Goal: Communication & Community: Answer question/provide support

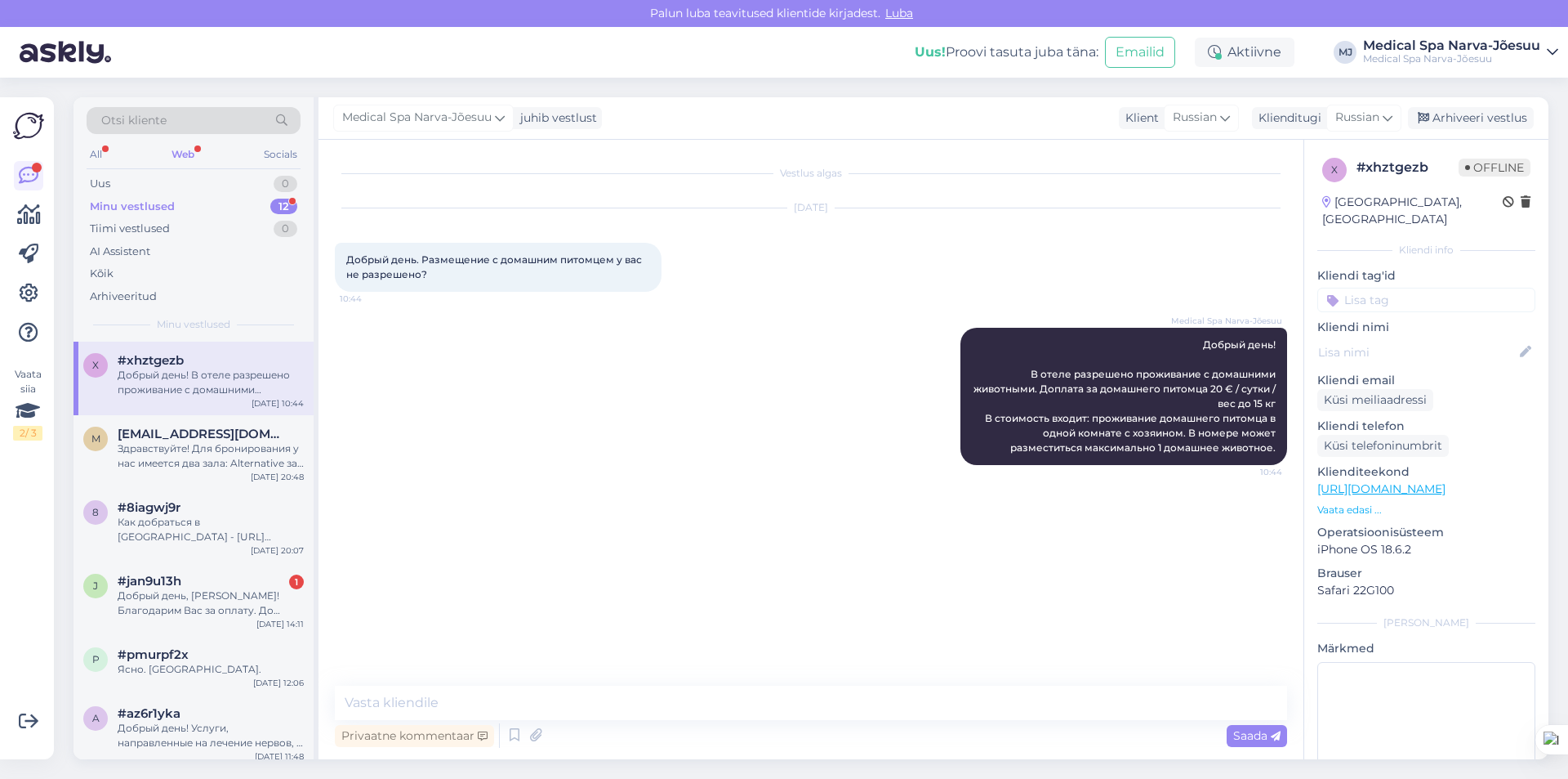
drag, startPoint x: 211, startPoint y: 437, endPoint x: 216, endPoint y: 387, distance: 50.2
click at [211, 437] on span "[EMAIL_ADDRESS][DOMAIN_NAME]" at bounding box center [202, 434] width 170 height 15
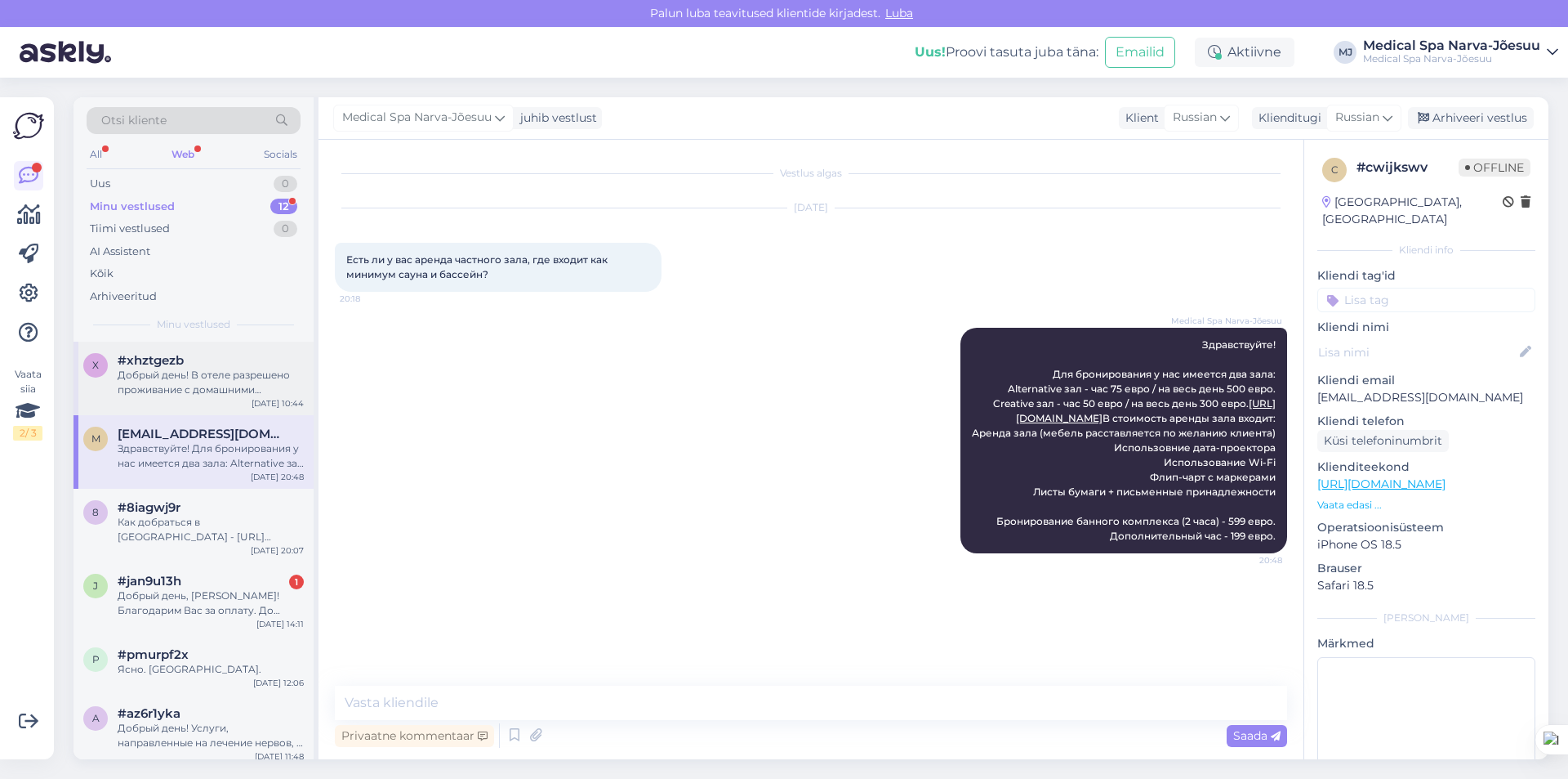
click at [223, 378] on div "Добрый день! В отеле разрешено проживание с домашними животными. Доплата за дом…" at bounding box center [210, 382] width 186 height 29
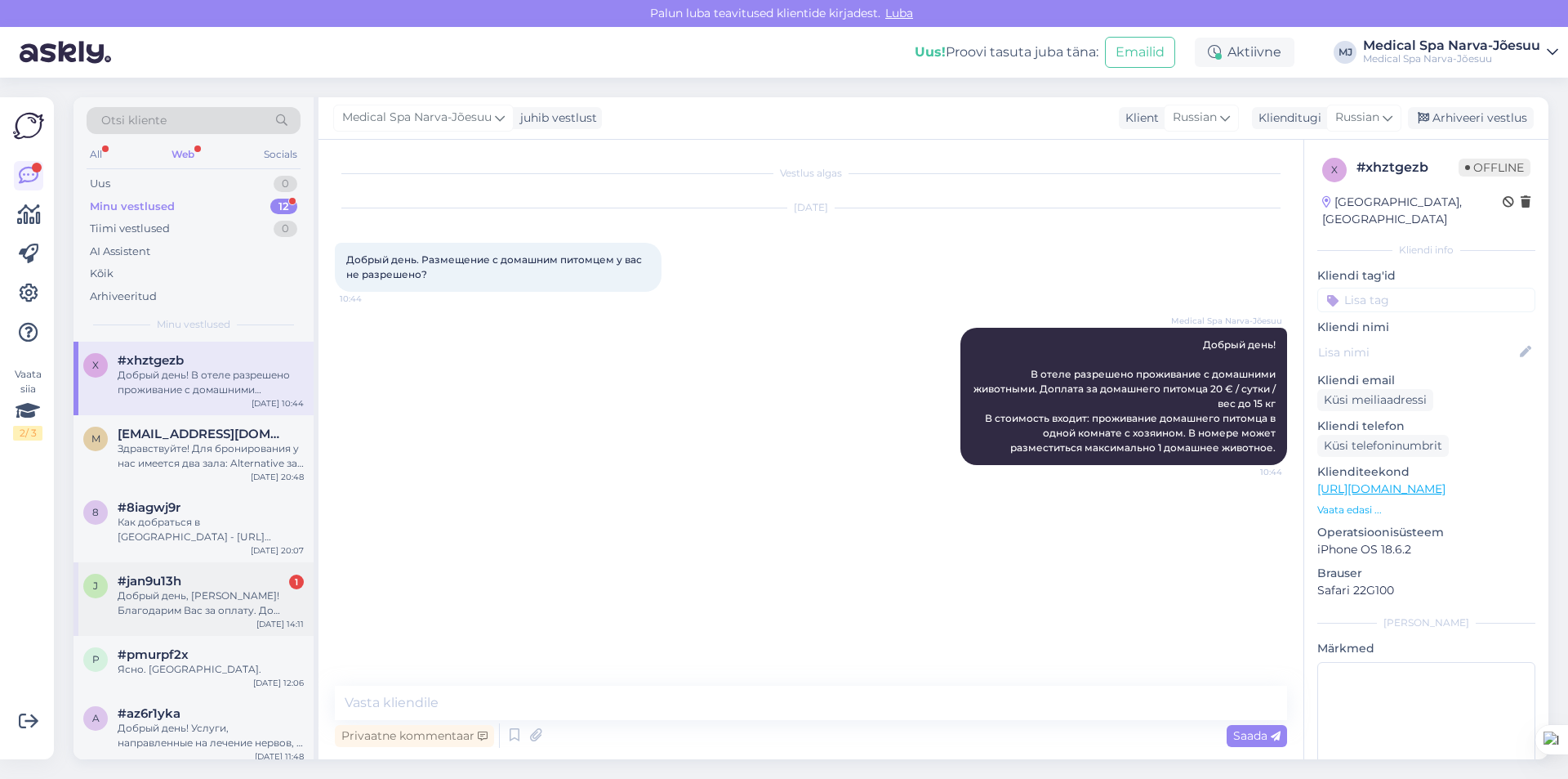
click at [188, 607] on div "Добрый день, [PERSON_NAME]! Благодарим Вас за оплату. До встречи на отдыхе в [G…" at bounding box center [210, 603] width 186 height 29
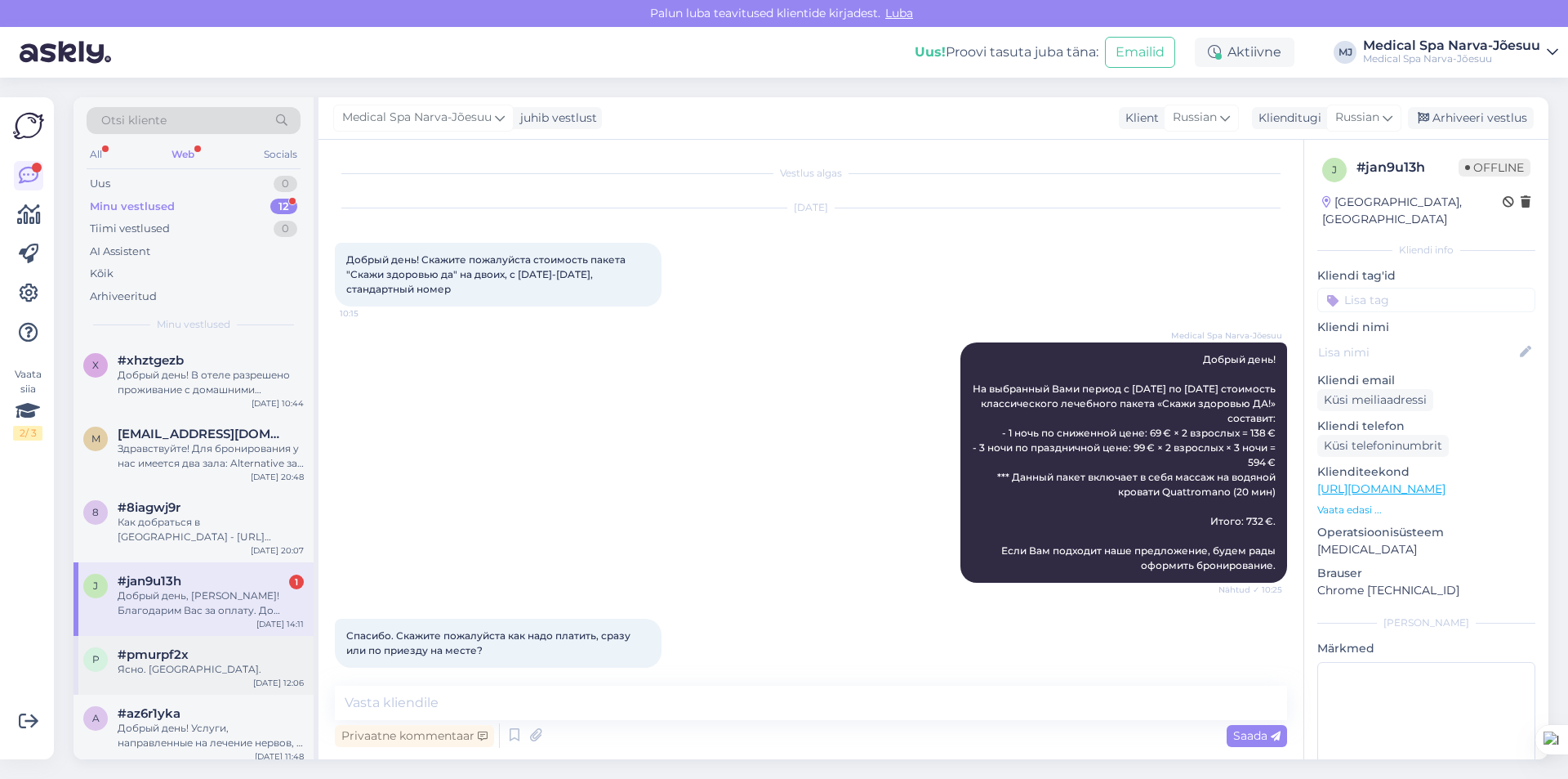
scroll to position [1735, 0]
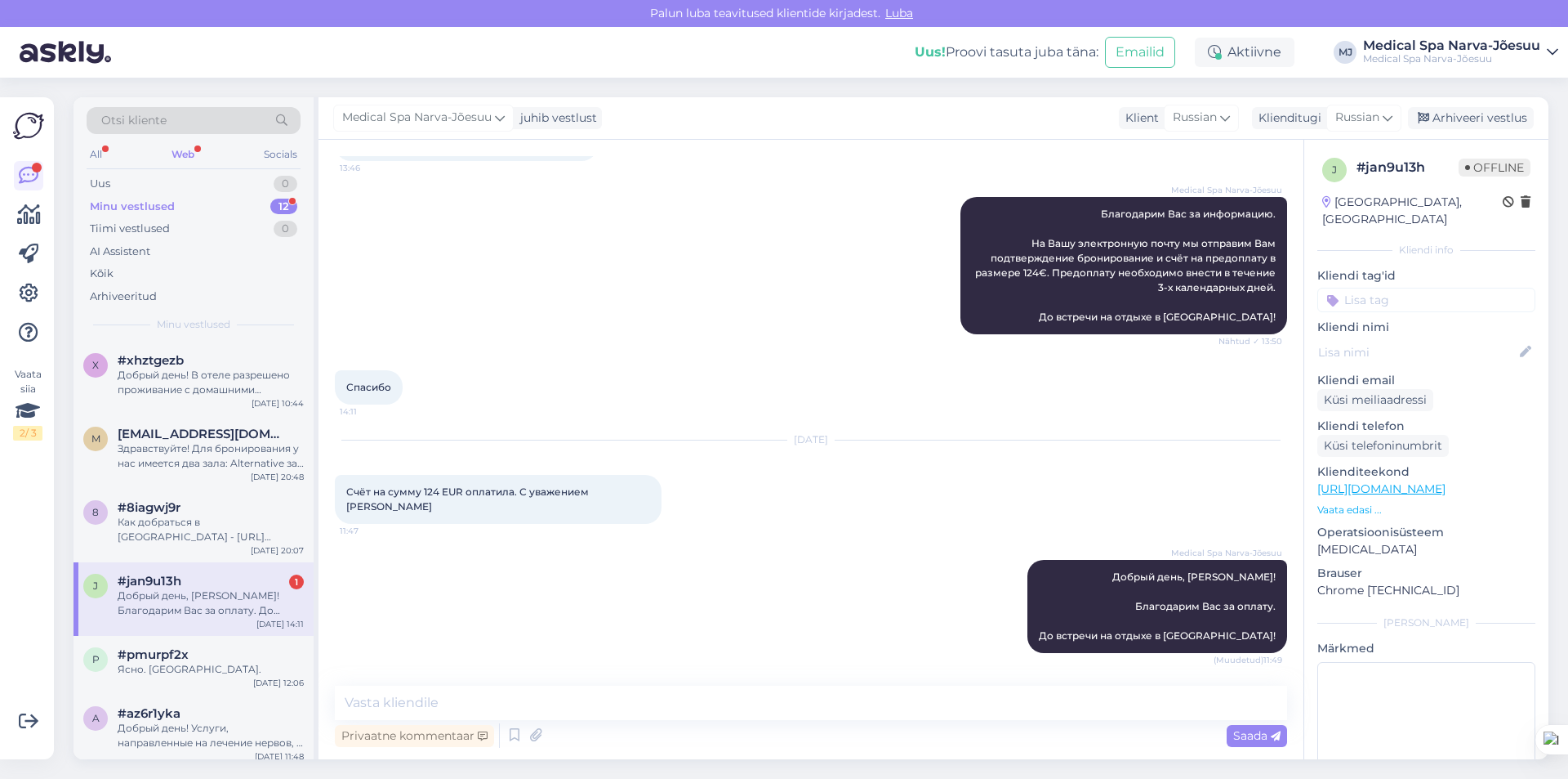
click at [290, 581] on div "1" at bounding box center [297, 581] width 15 height 15
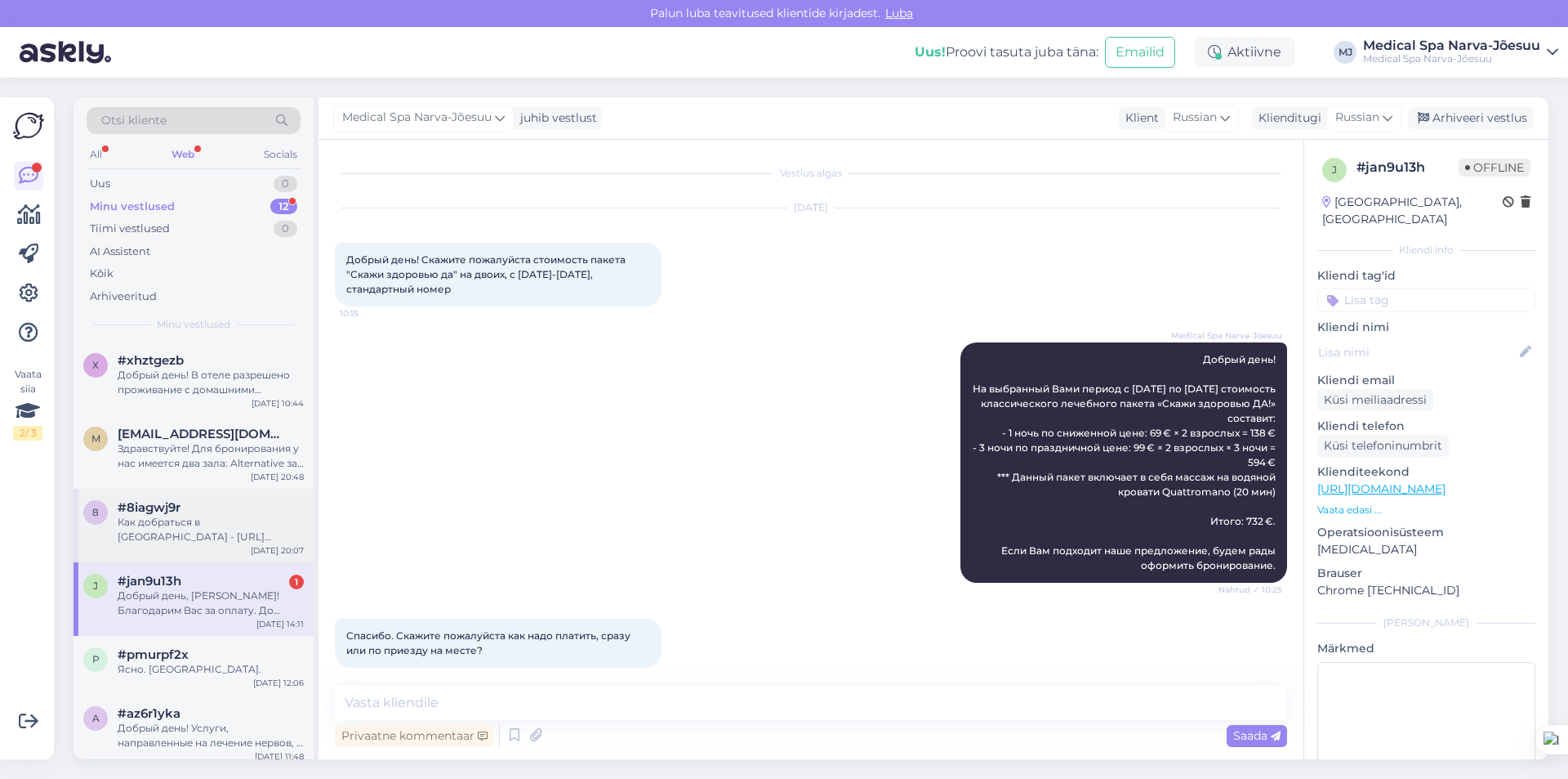
click at [279, 537] on div "Как добраться в [GEOGRAPHIC_DATA] - [URL][DOMAIN_NAME]" at bounding box center [210, 529] width 186 height 29
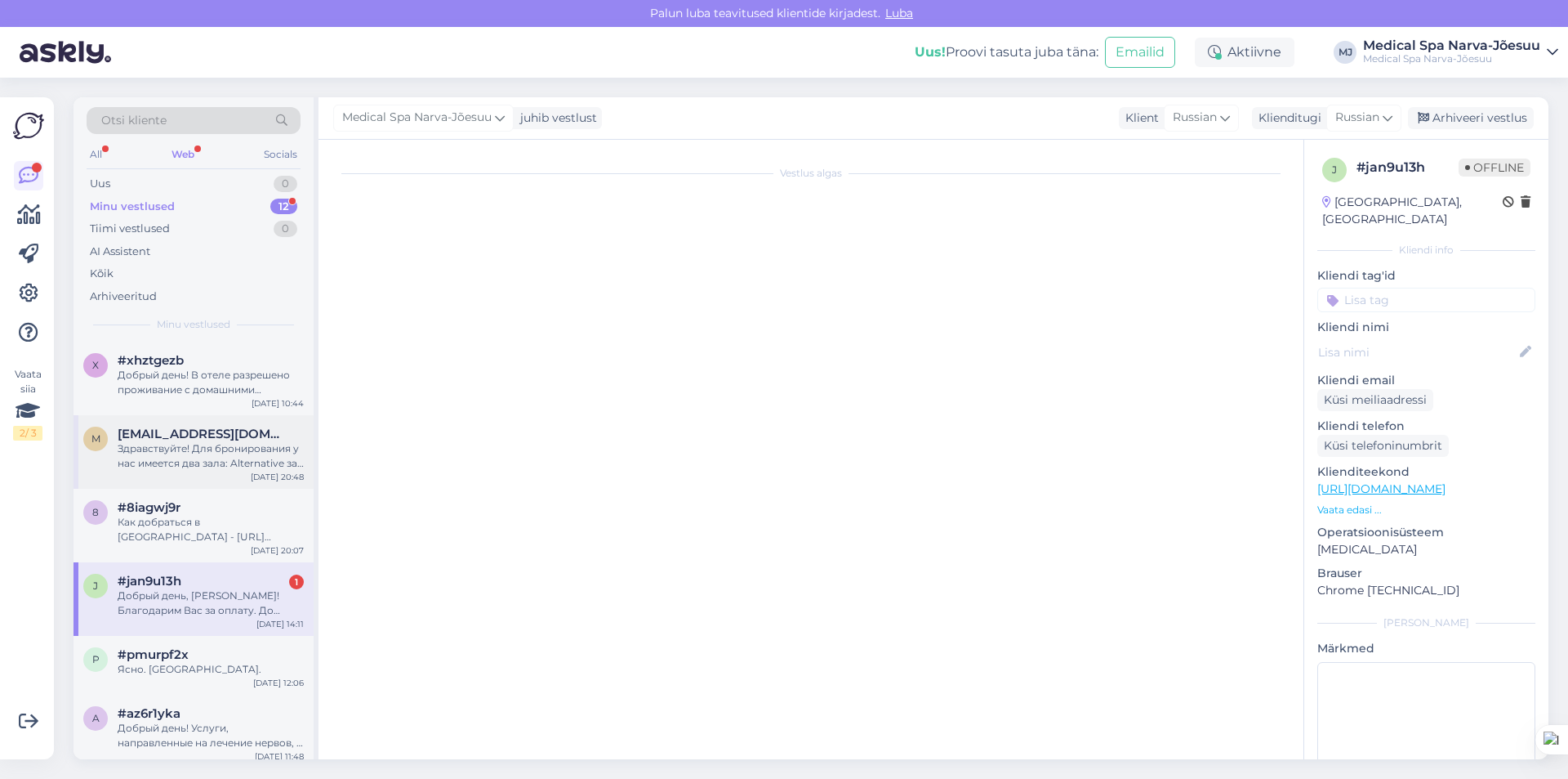
scroll to position [13, 0]
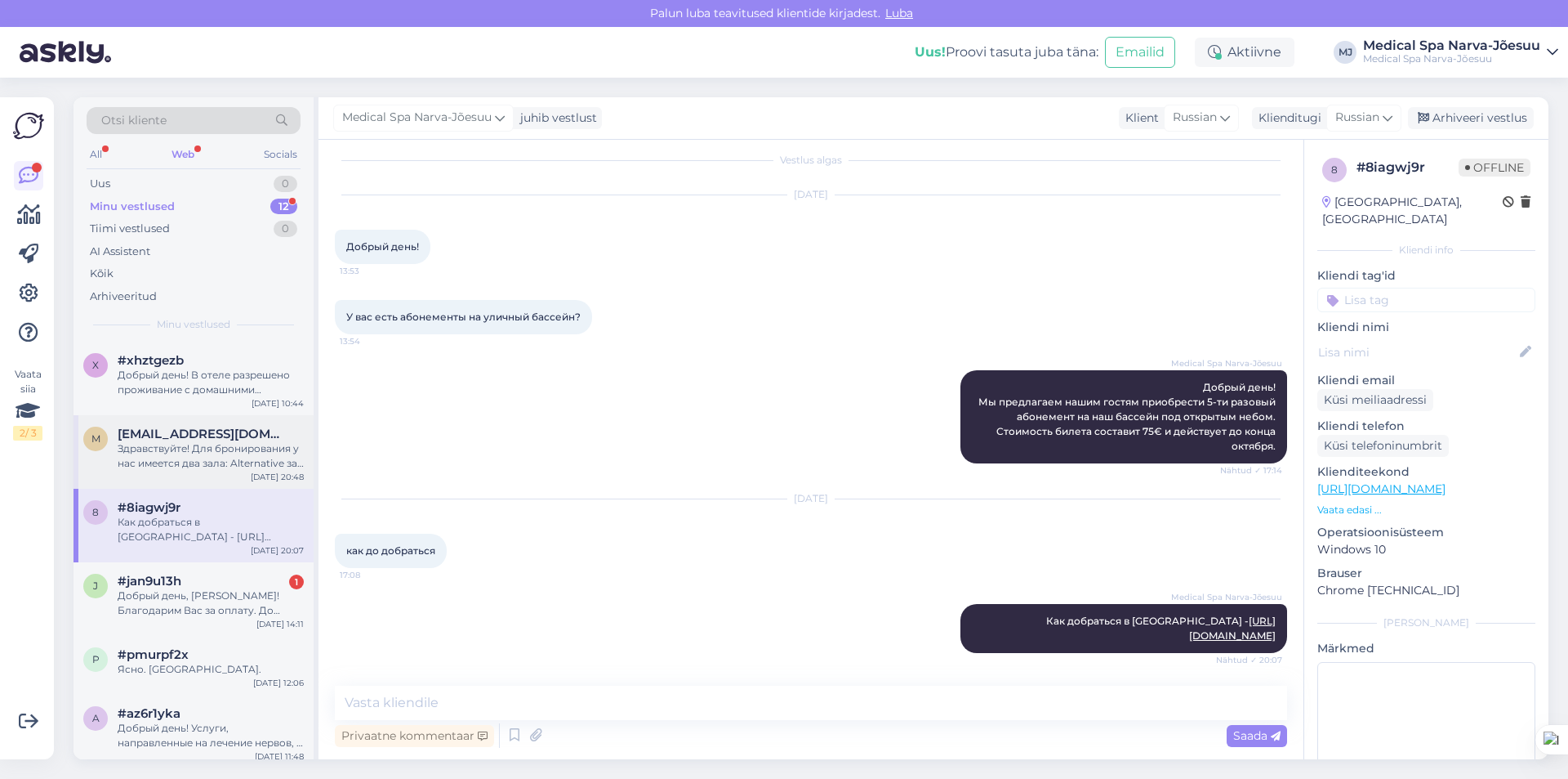
click at [246, 453] on div "Здравствуйте! Для бронирования у нас имеется два зала: Alternative зал - час 75…" at bounding box center [210, 455] width 186 height 29
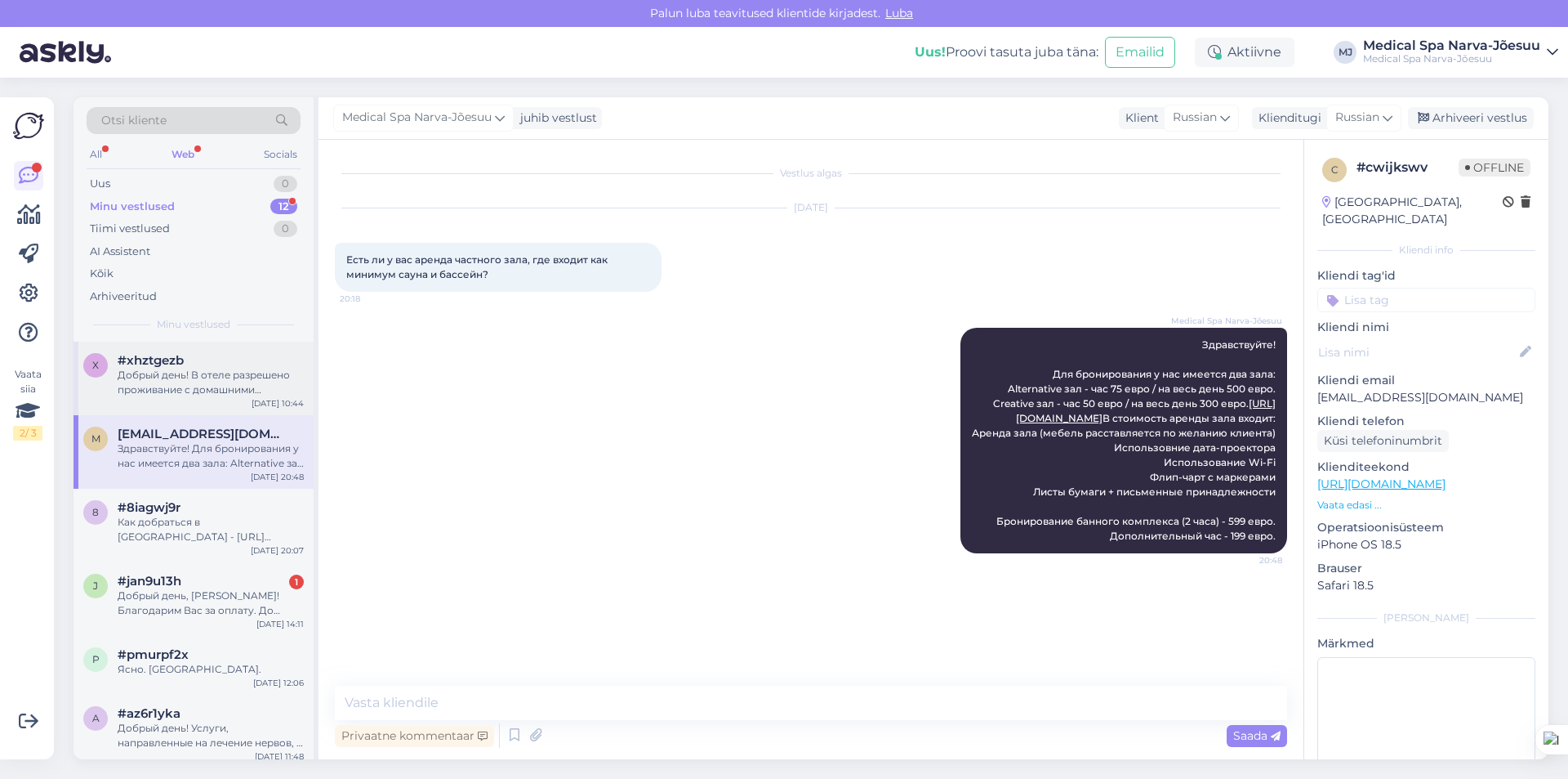
click at [245, 386] on div "Добрый день! В отеле разрешено проживание с домашними животными. Доплата за дом…" at bounding box center [210, 382] width 186 height 29
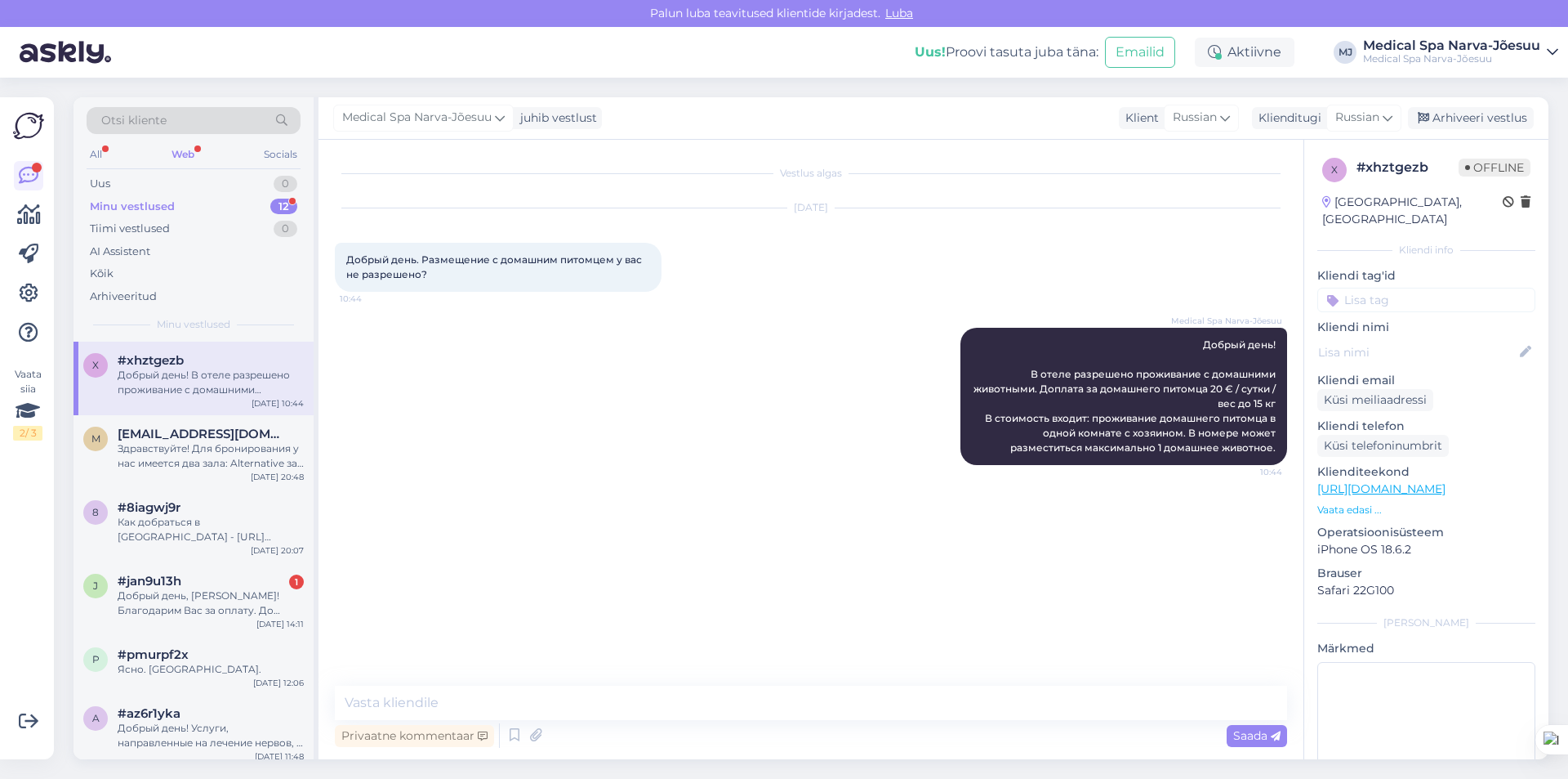
click at [186, 150] on div "Web" at bounding box center [183, 154] width 29 height 21
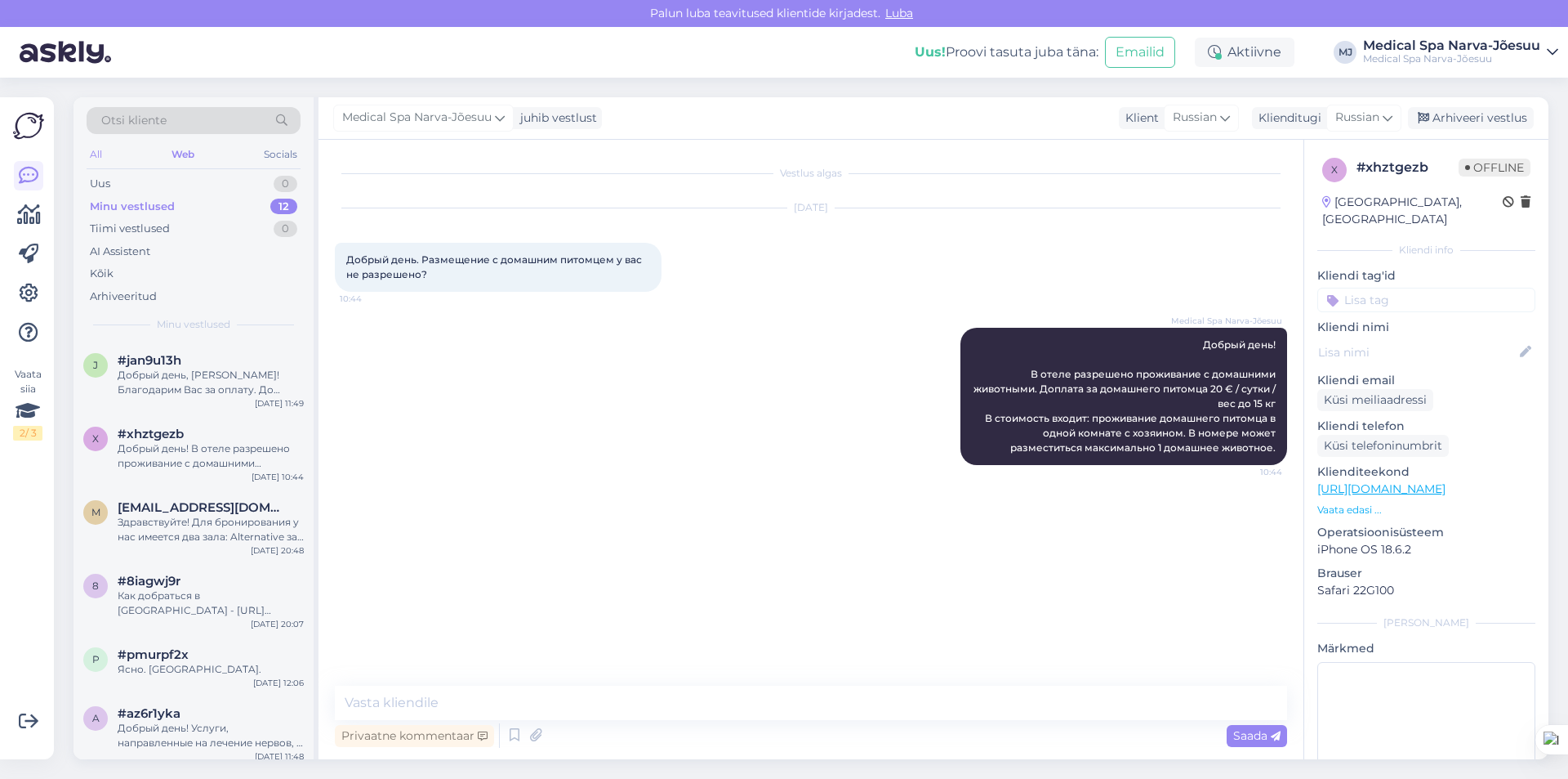
click at [94, 154] on div "All" at bounding box center [95, 154] width 19 height 21
click at [198, 210] on div "Minu vestlused 12" at bounding box center [193, 207] width 214 height 23
click at [256, 398] on div "j #jan9u13h Добрый день, [PERSON_NAME]! Благодарим Вас за оплату. До встречи на…" at bounding box center [194, 378] width 241 height 74
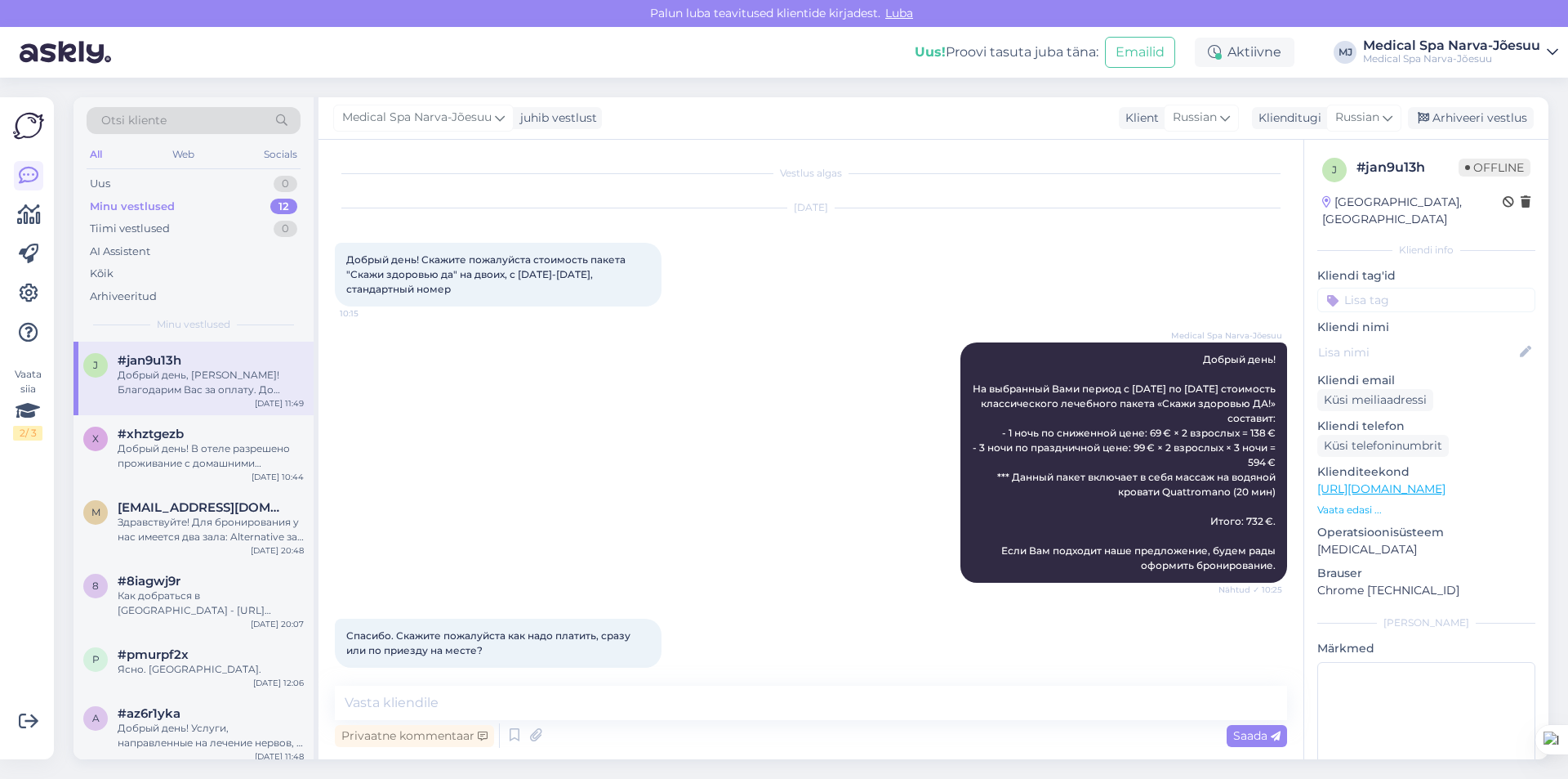
scroll to position [1735, 0]
